Goal: Find specific page/section: Find specific page/section

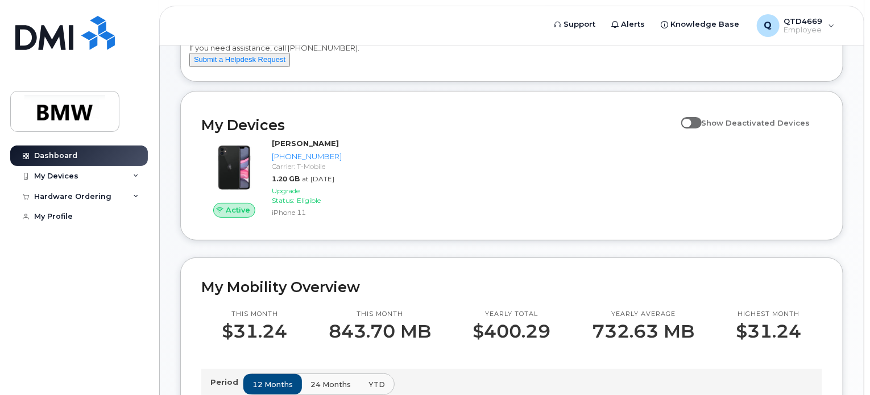
scroll to position [228, 0]
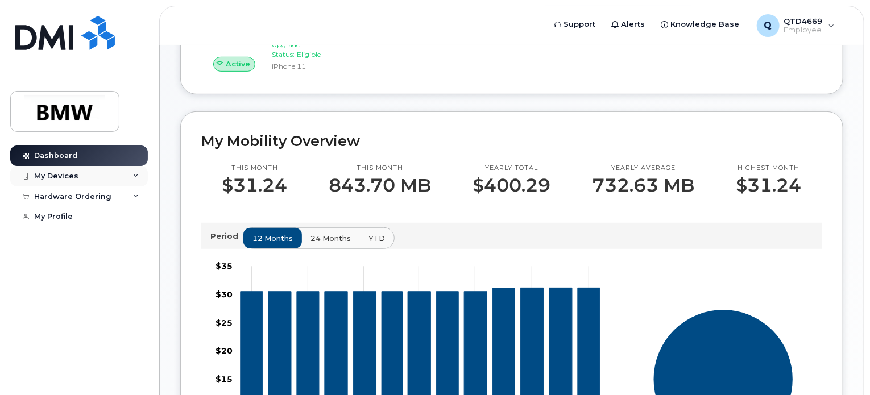
click at [96, 177] on div "My Devices" at bounding box center [79, 176] width 138 height 20
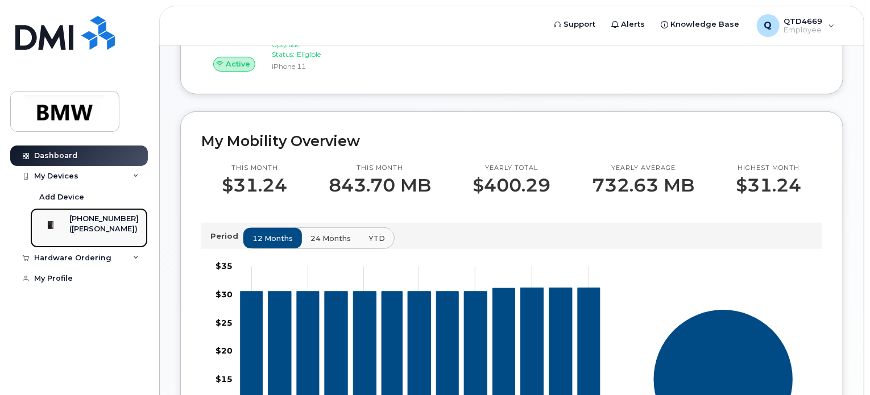
click at [96, 216] on div "[PHONE_NUMBER]" at bounding box center [103, 219] width 69 height 10
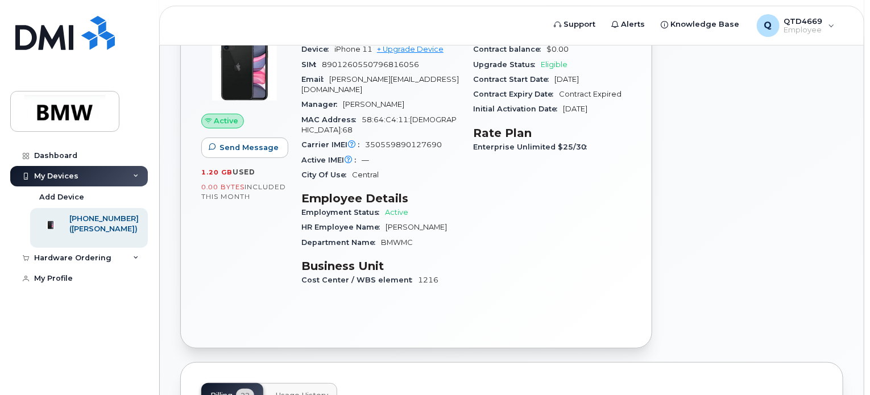
scroll to position [114, 0]
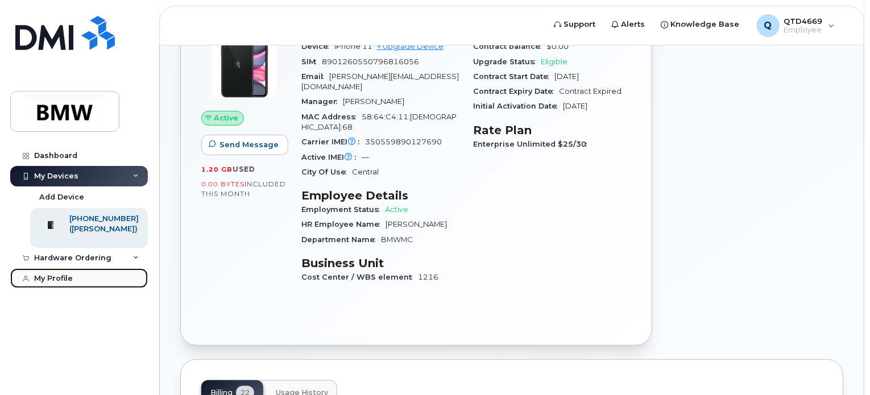
click at [89, 284] on link "My Profile" at bounding box center [79, 279] width 138 height 20
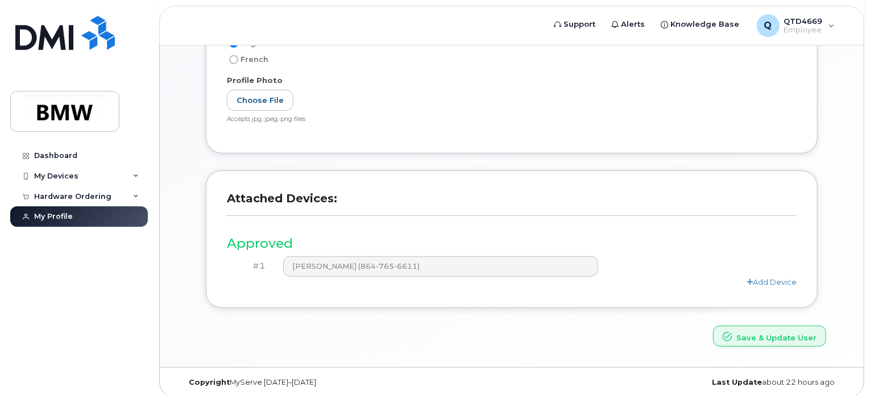
scroll to position [279, 0]
